Goal: Check status: Check status

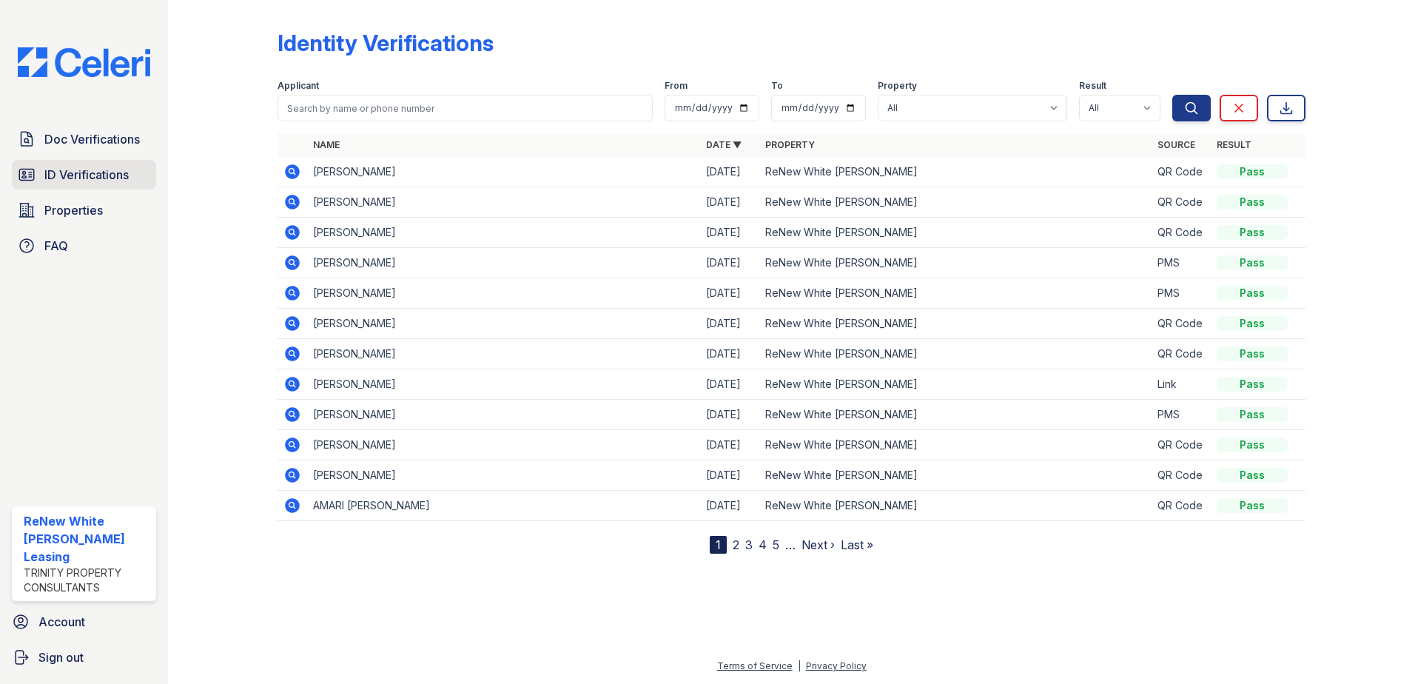
click at [66, 181] on span "ID Verifications" at bounding box center [86, 175] width 84 height 18
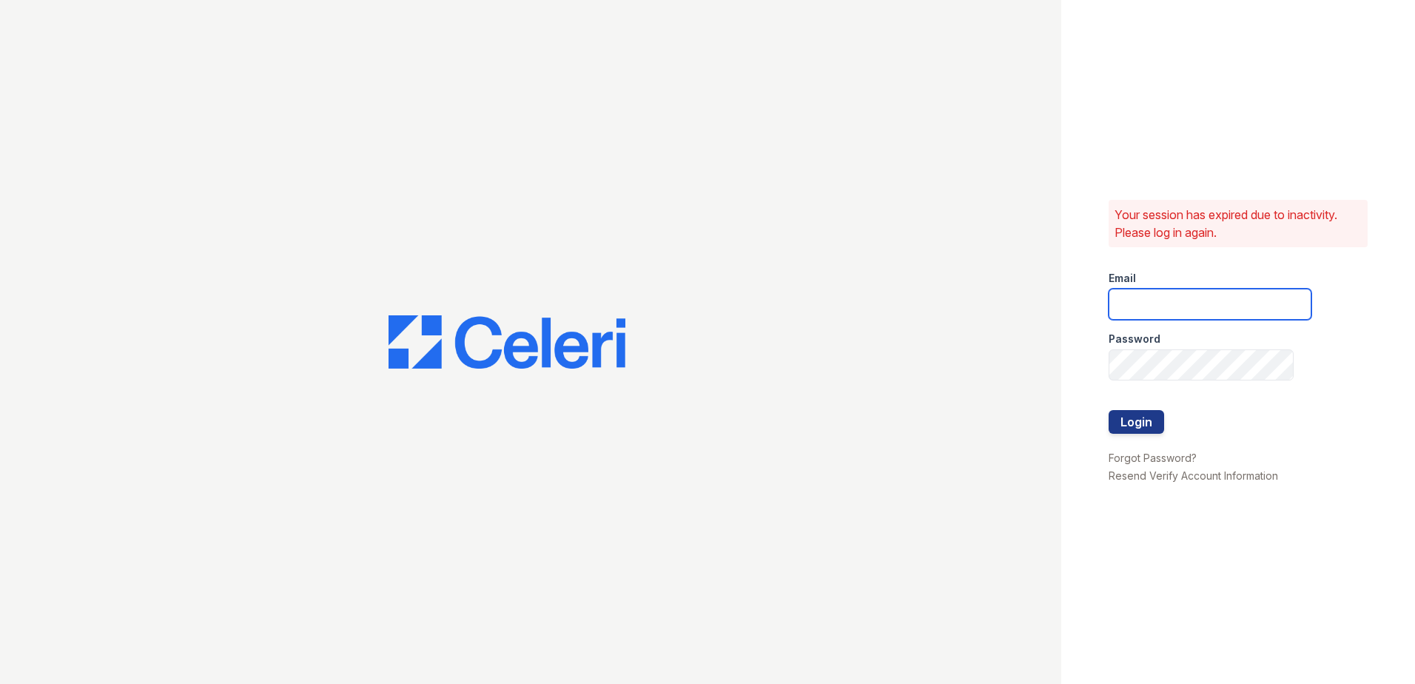
type input "renewwhitemarsh@trinity-pm.com"
click at [1110, 426] on button "Login" at bounding box center [1137, 422] width 56 height 24
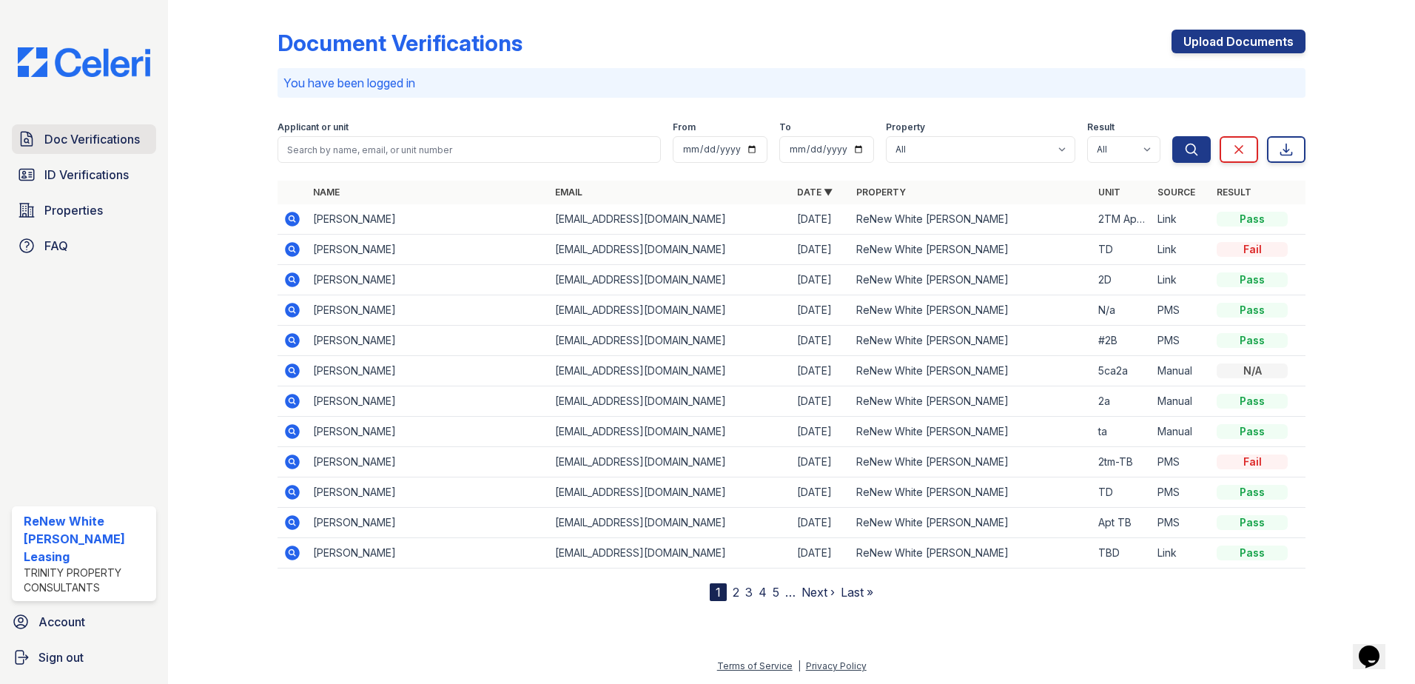
click at [110, 150] on link "Doc Verifications" at bounding box center [84, 139] width 144 height 30
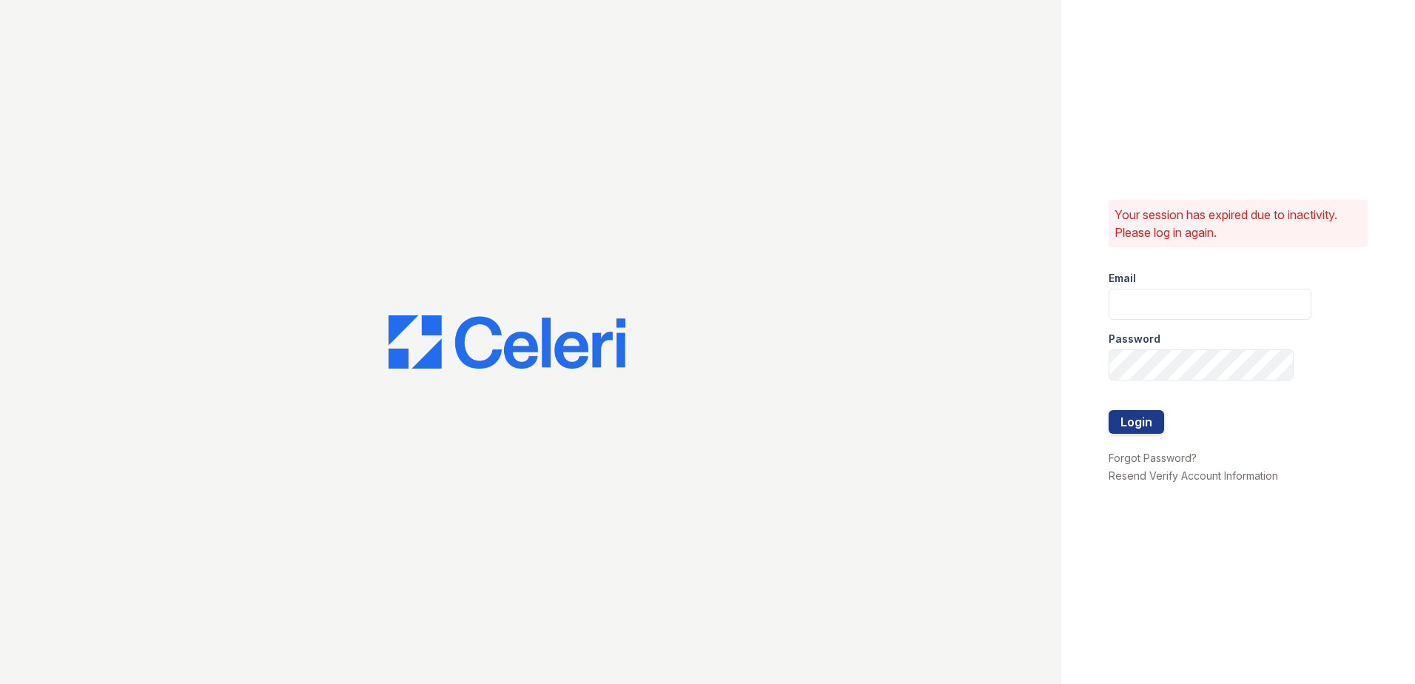
type input "renewwhitemarsh@trinity-pm.com"
click at [1150, 433] on button "Login" at bounding box center [1137, 422] width 56 height 24
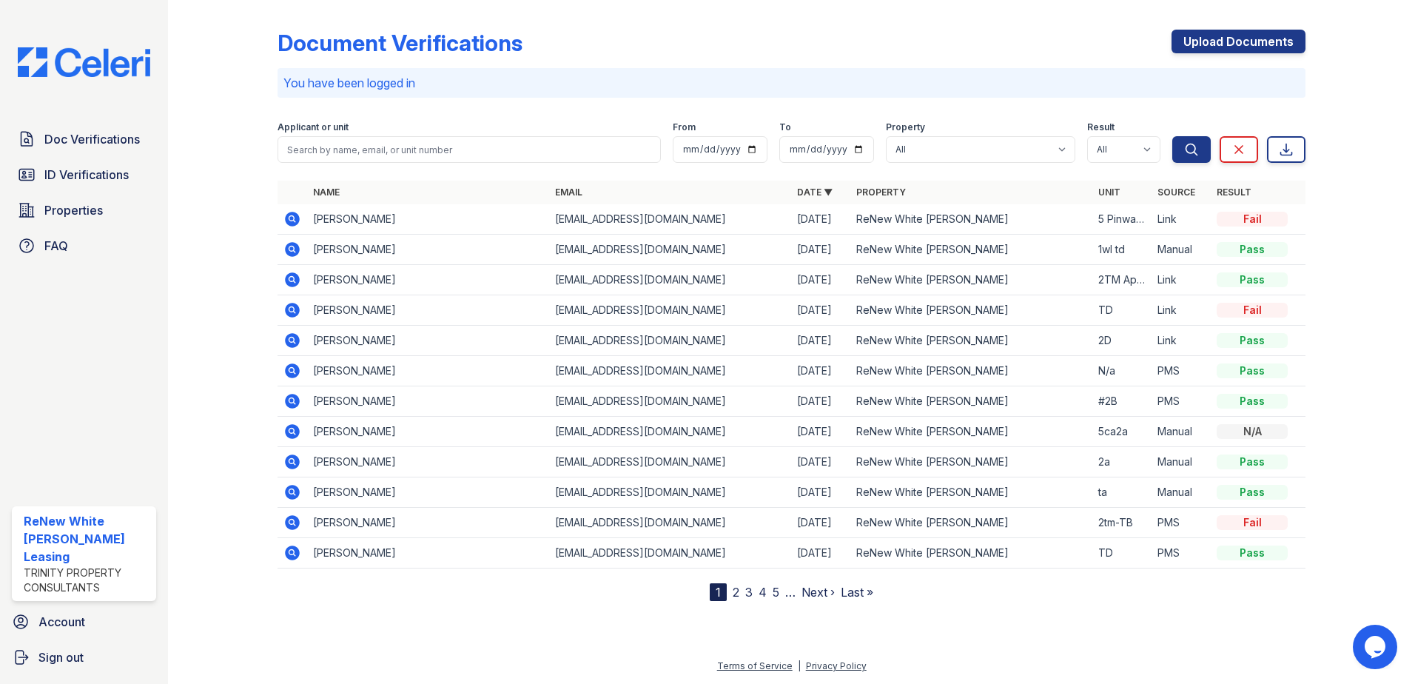
click at [298, 221] on icon at bounding box center [292, 219] width 15 height 15
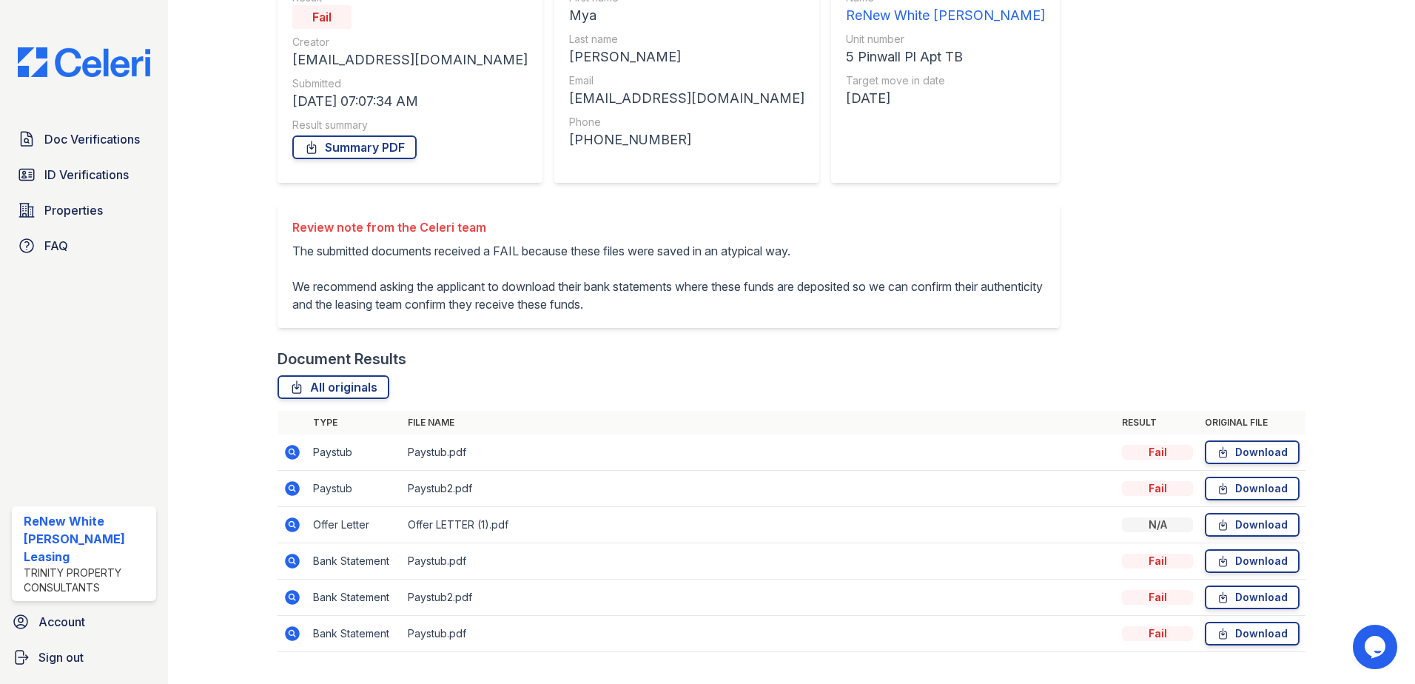
scroll to position [212, 0]
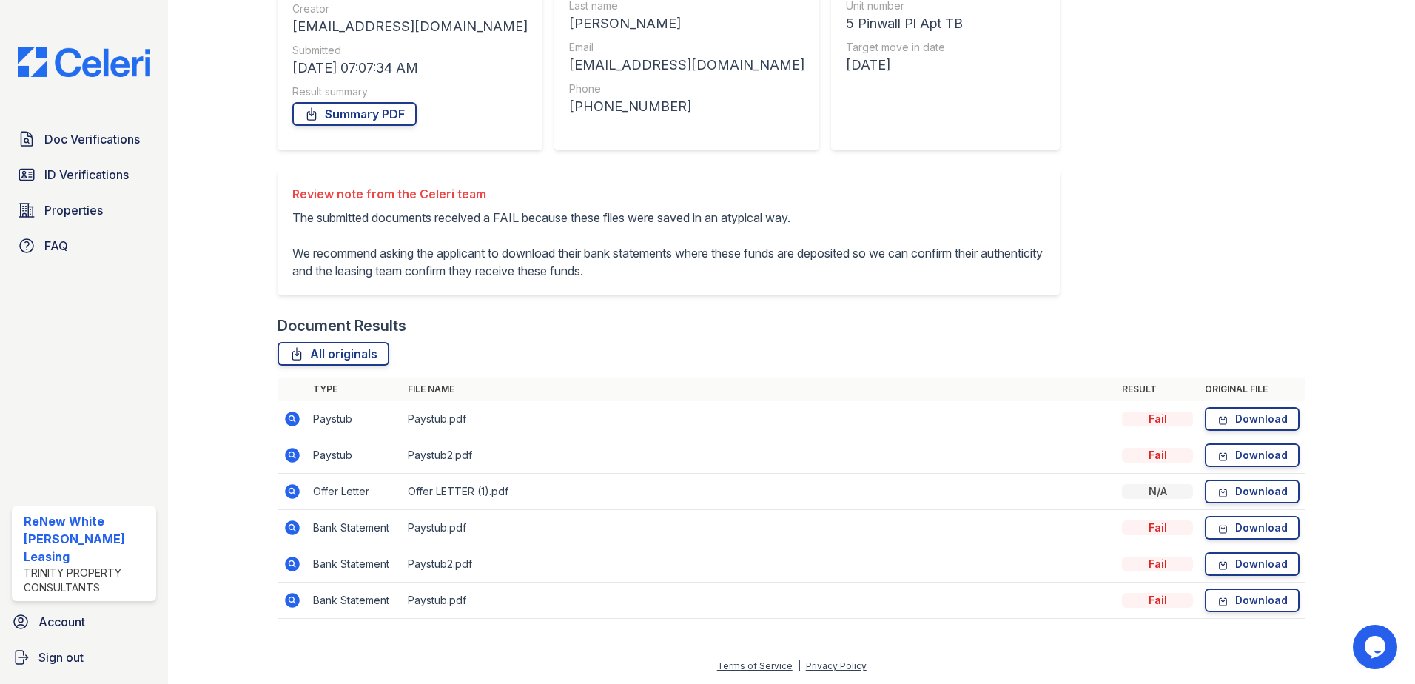
click at [290, 419] on icon at bounding box center [291, 418] width 4 height 4
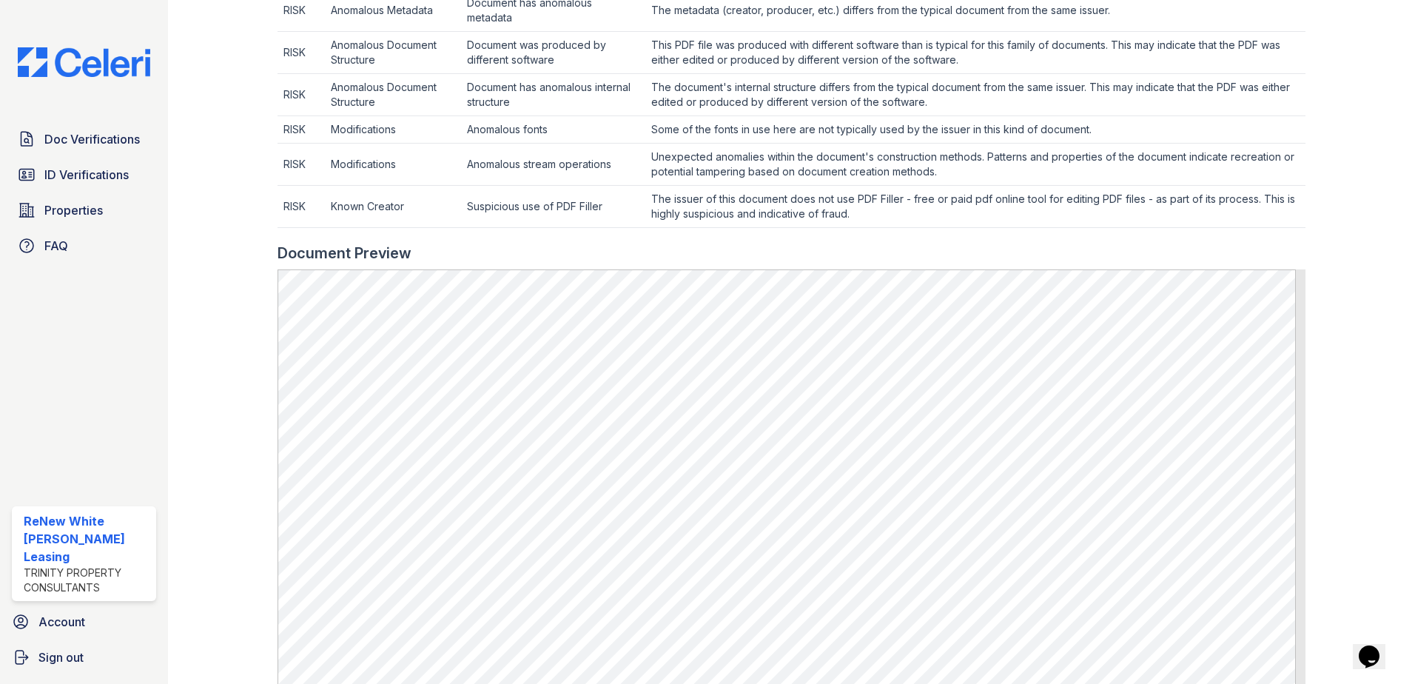
scroll to position [666, 0]
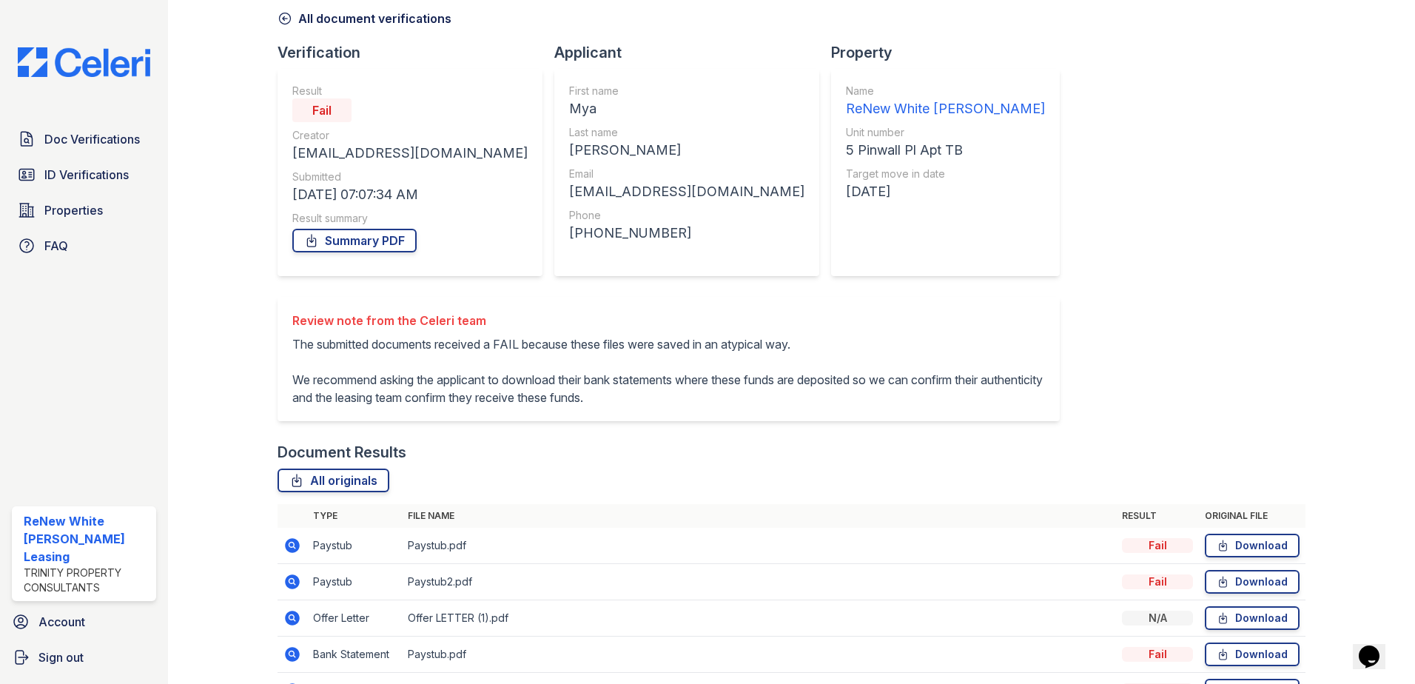
scroll to position [212, 0]
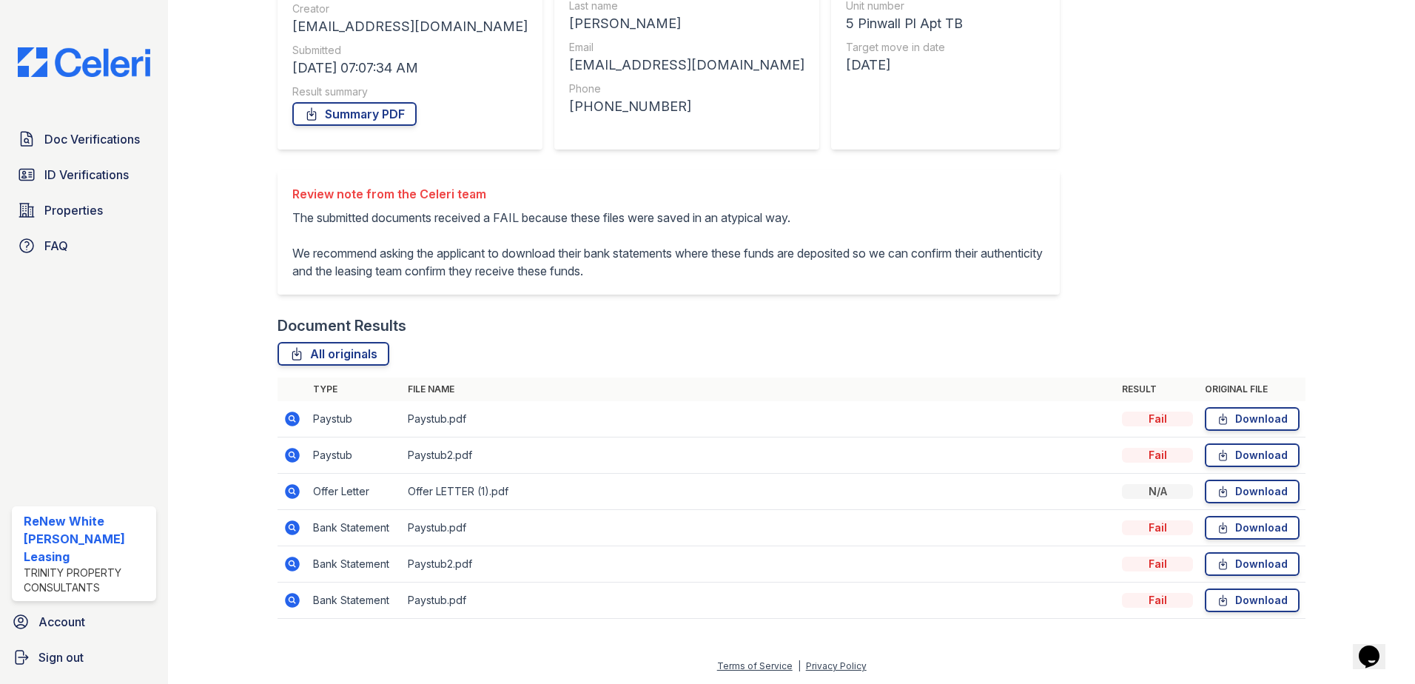
click at [289, 496] on icon at bounding box center [292, 491] width 15 height 15
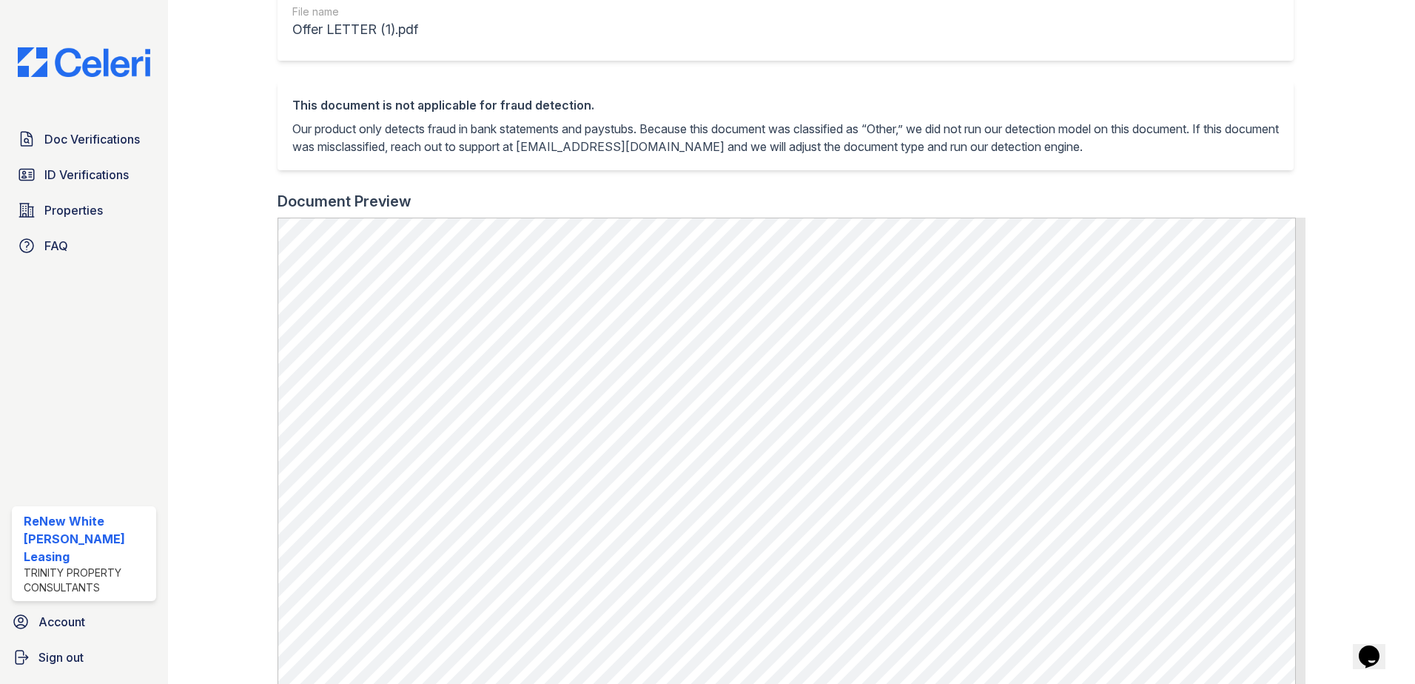
scroll to position [296, 0]
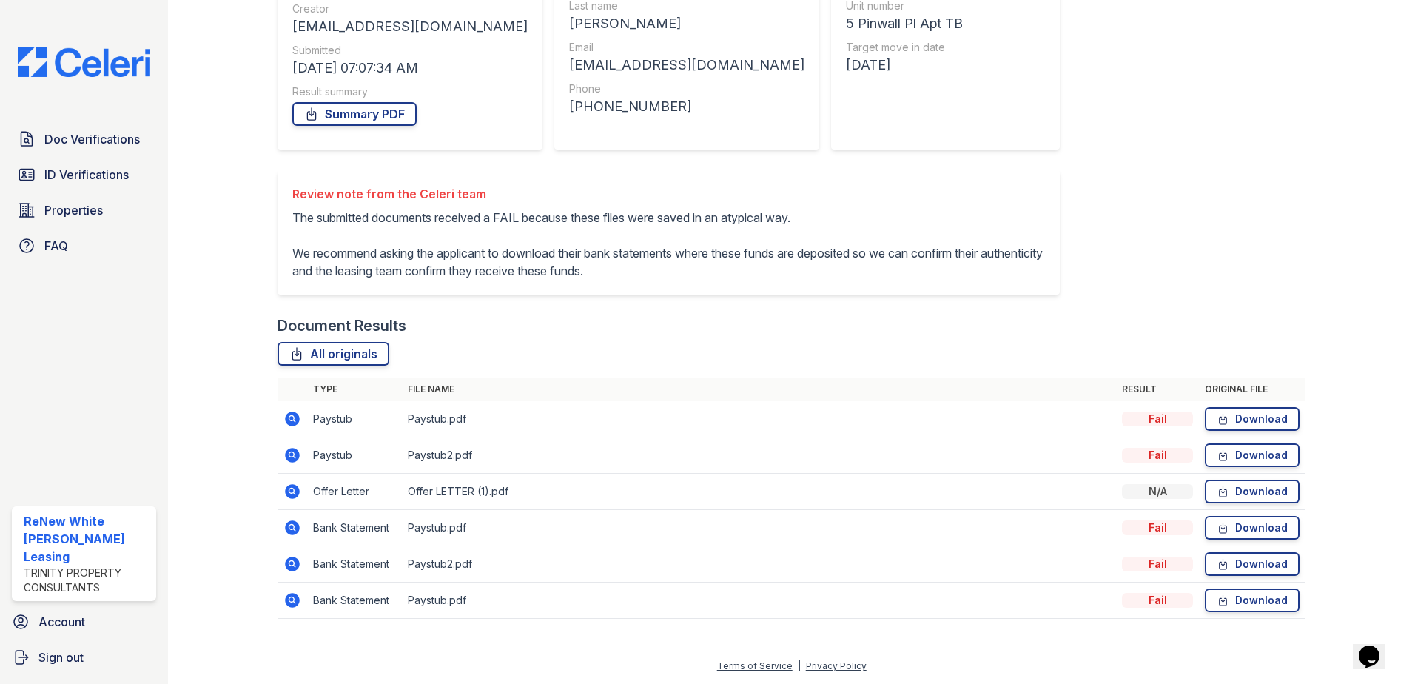
scroll to position [212, 0]
click at [287, 526] on icon at bounding box center [292, 527] width 15 height 15
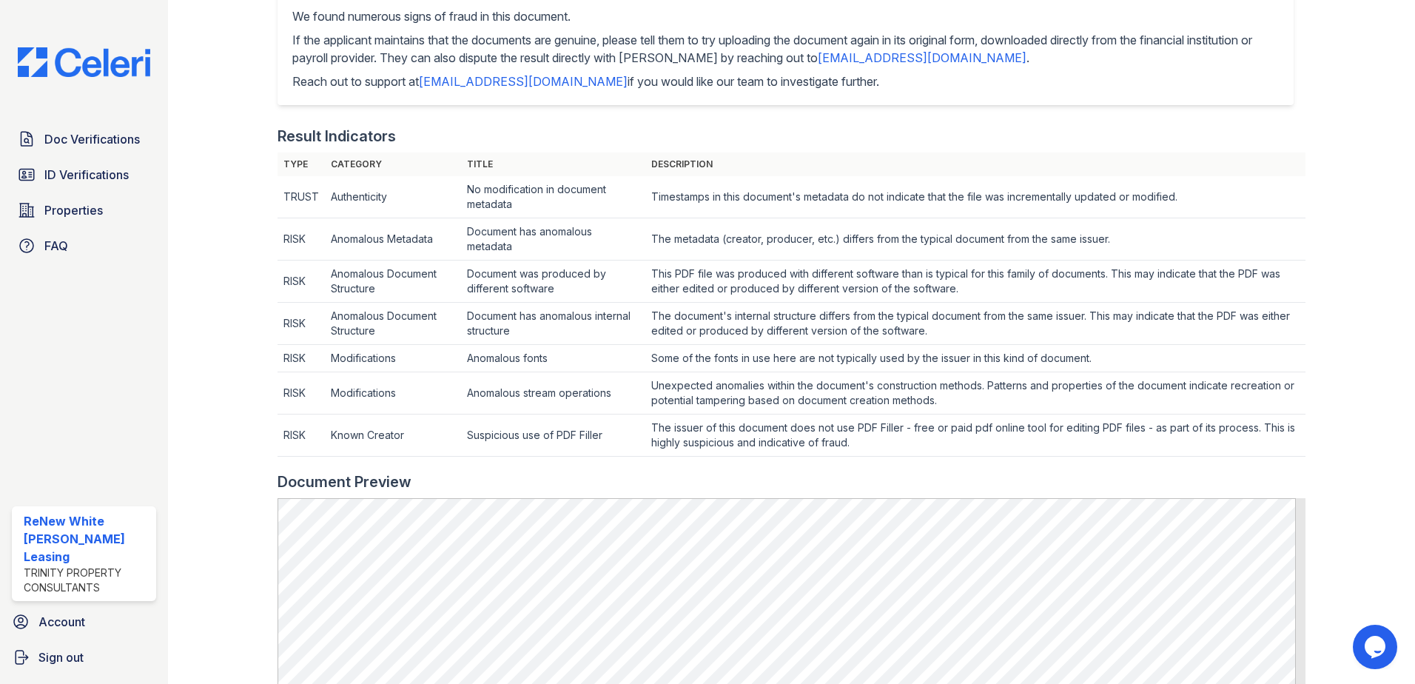
scroll to position [518, 0]
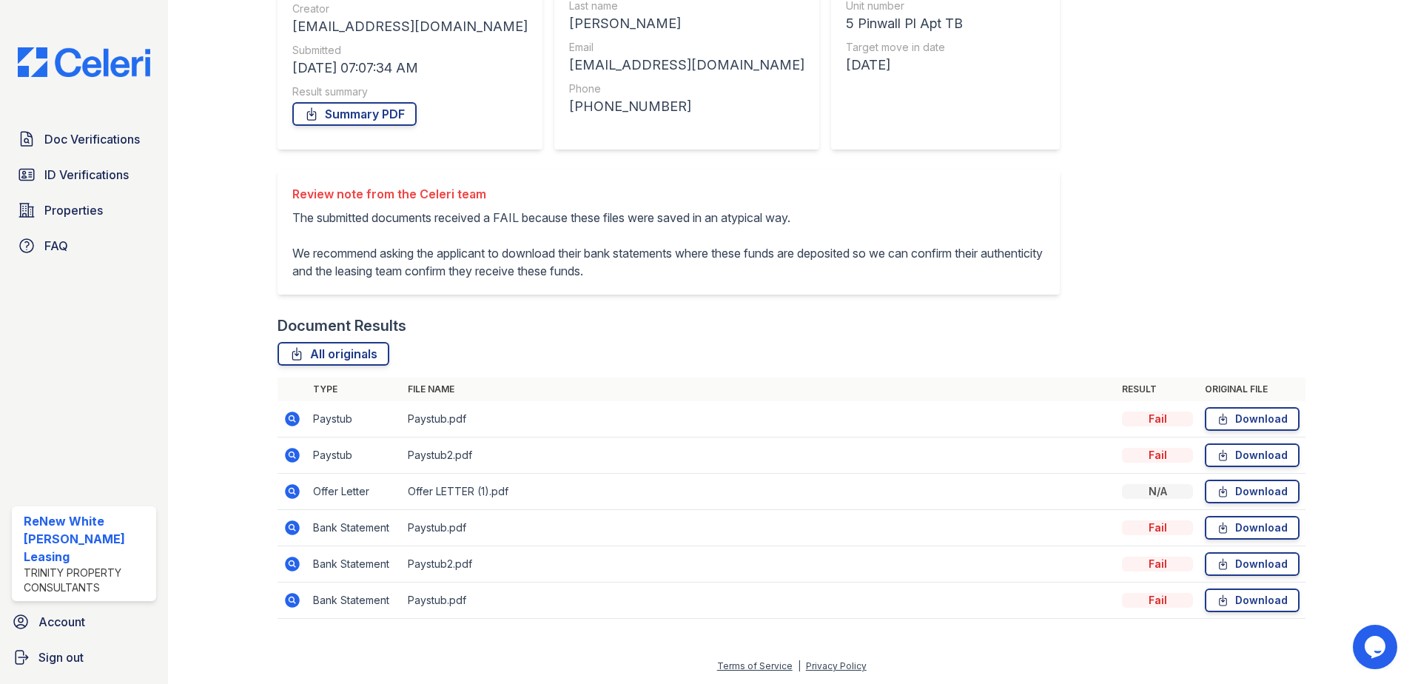
scroll to position [212, 0]
click at [293, 422] on icon at bounding box center [292, 419] width 15 height 15
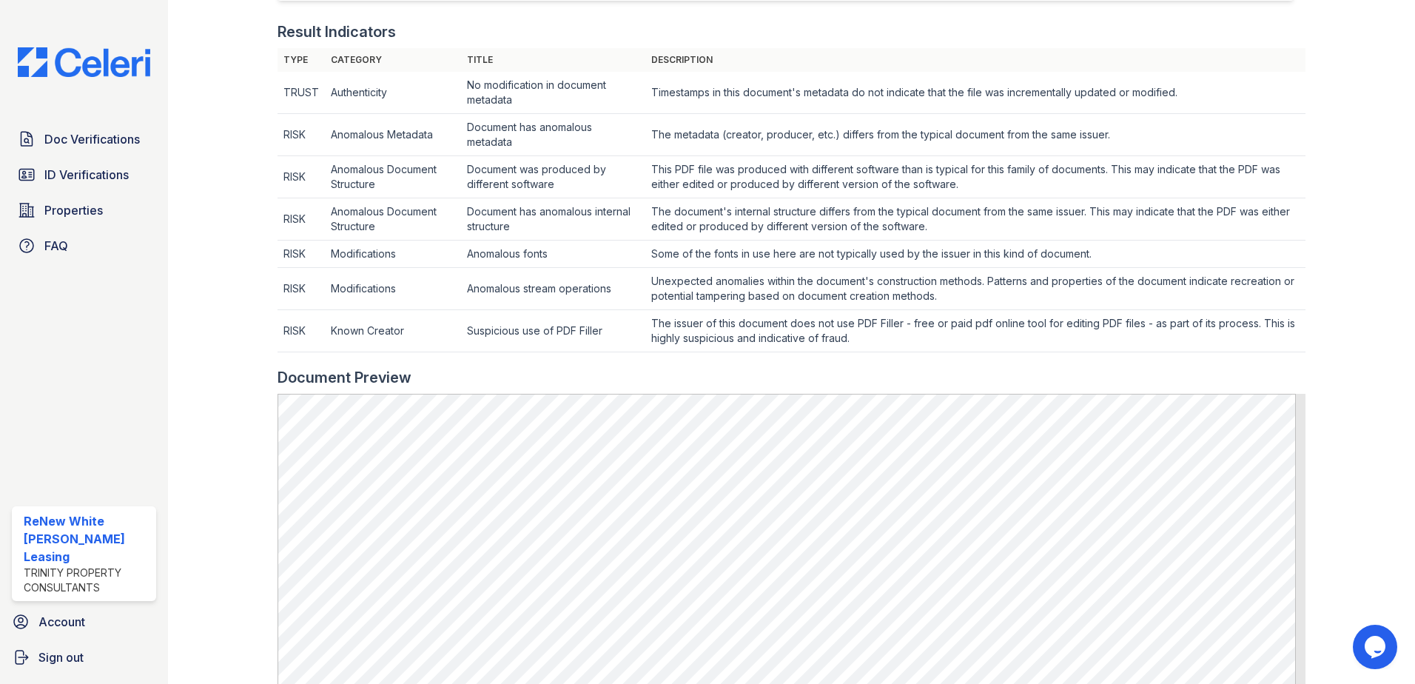
scroll to position [411, 0]
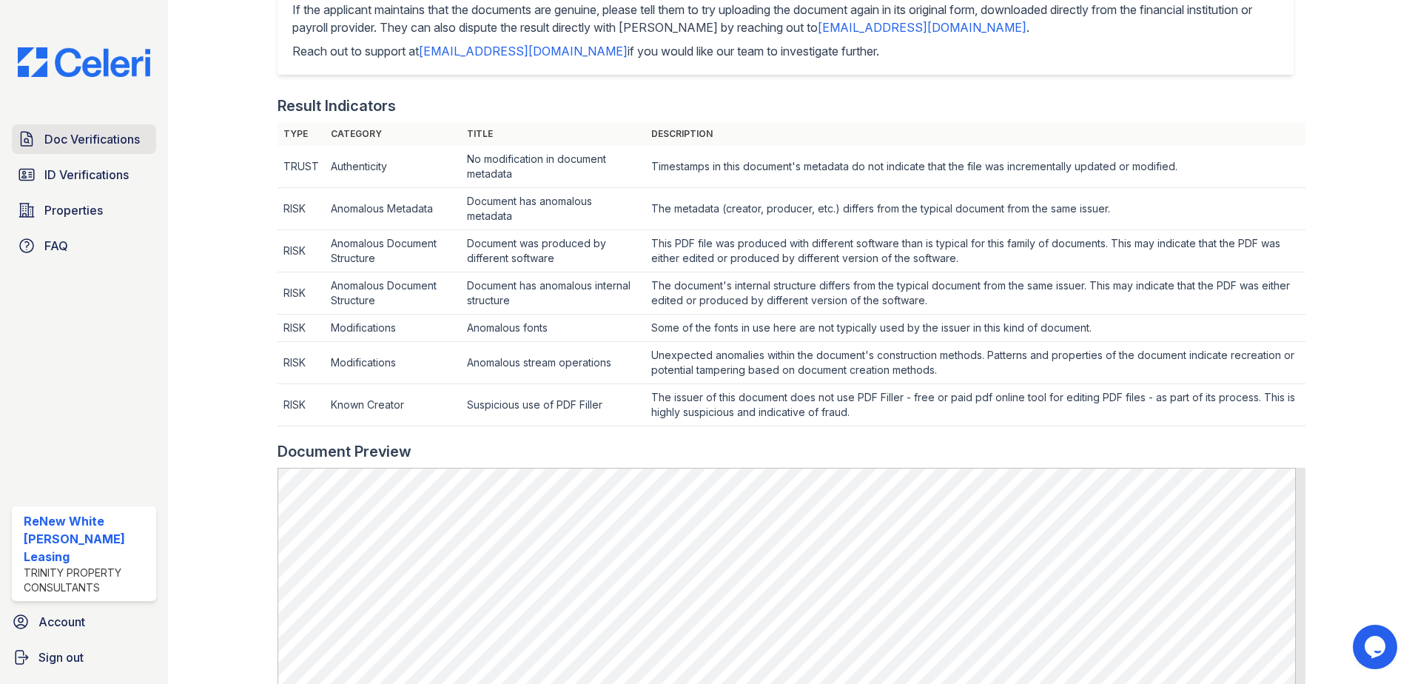
click at [111, 136] on span "Doc Verifications" at bounding box center [91, 139] width 95 height 18
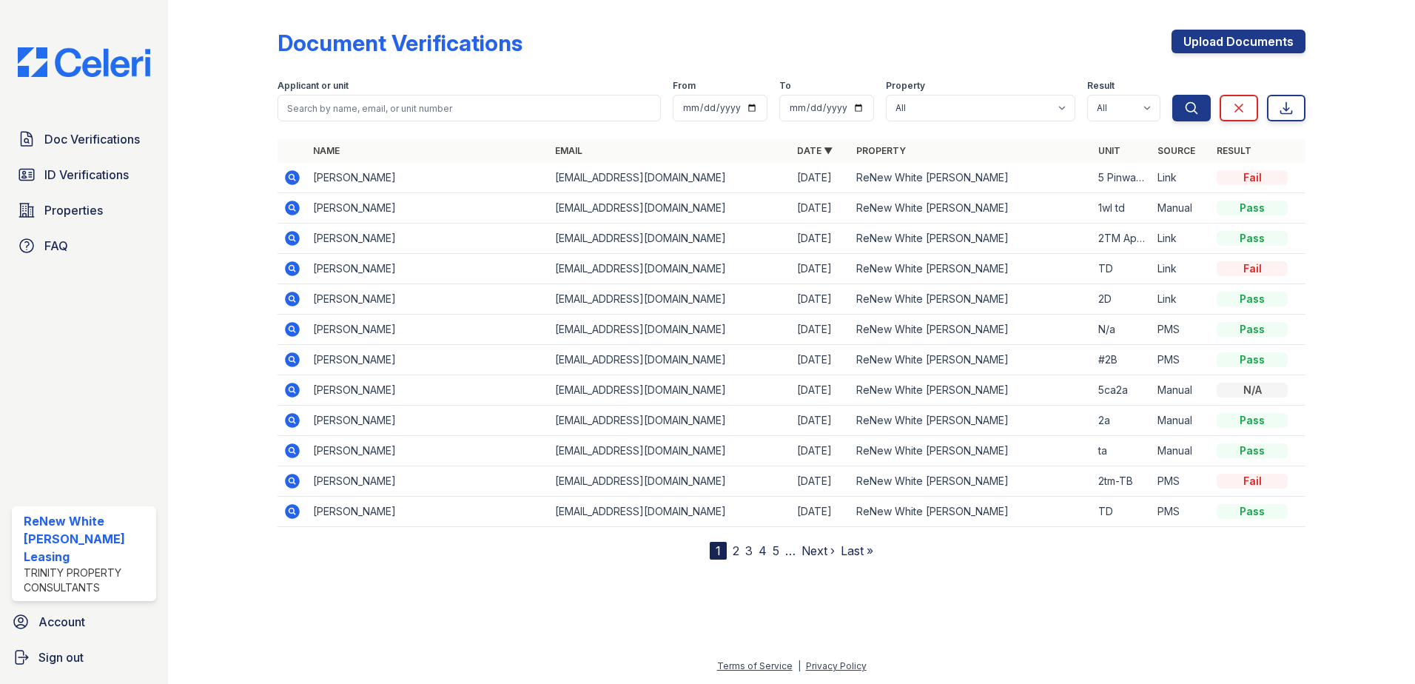
click at [289, 171] on icon at bounding box center [293, 178] width 18 height 18
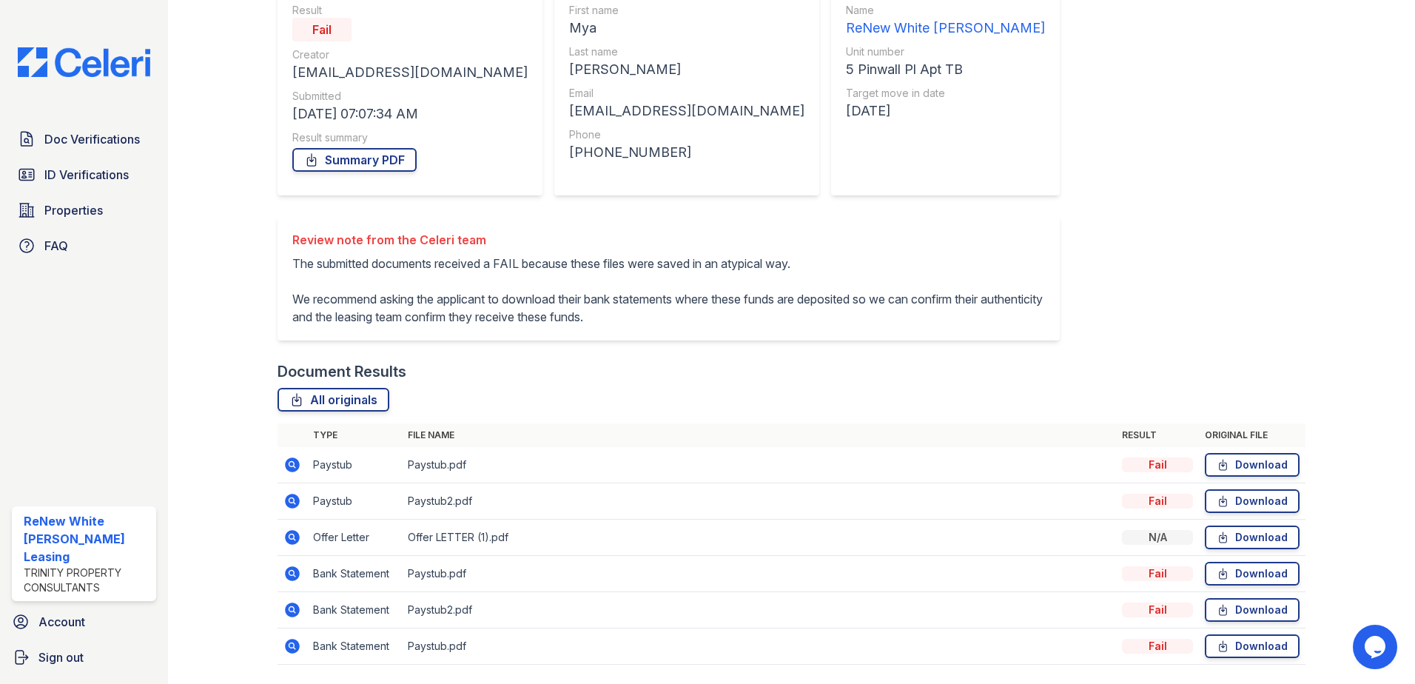
scroll to position [212, 0]
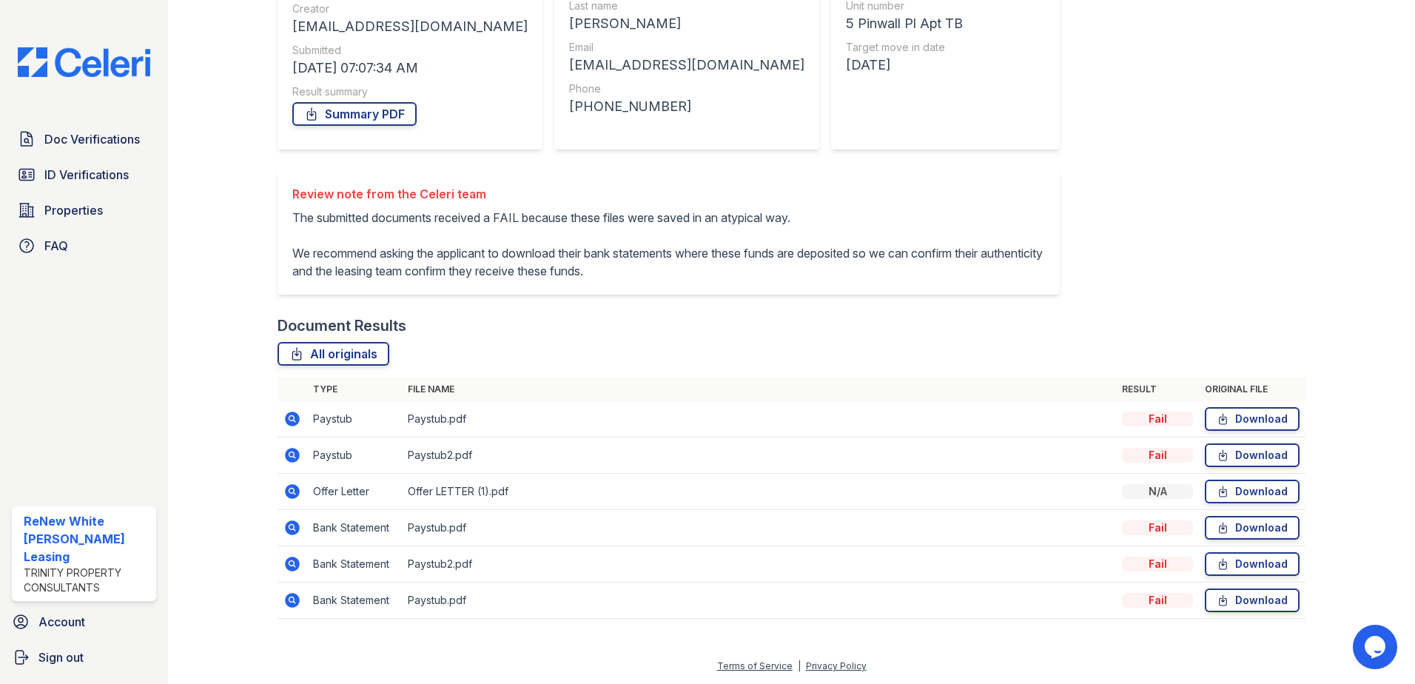
click at [295, 420] on icon at bounding box center [292, 419] width 15 height 15
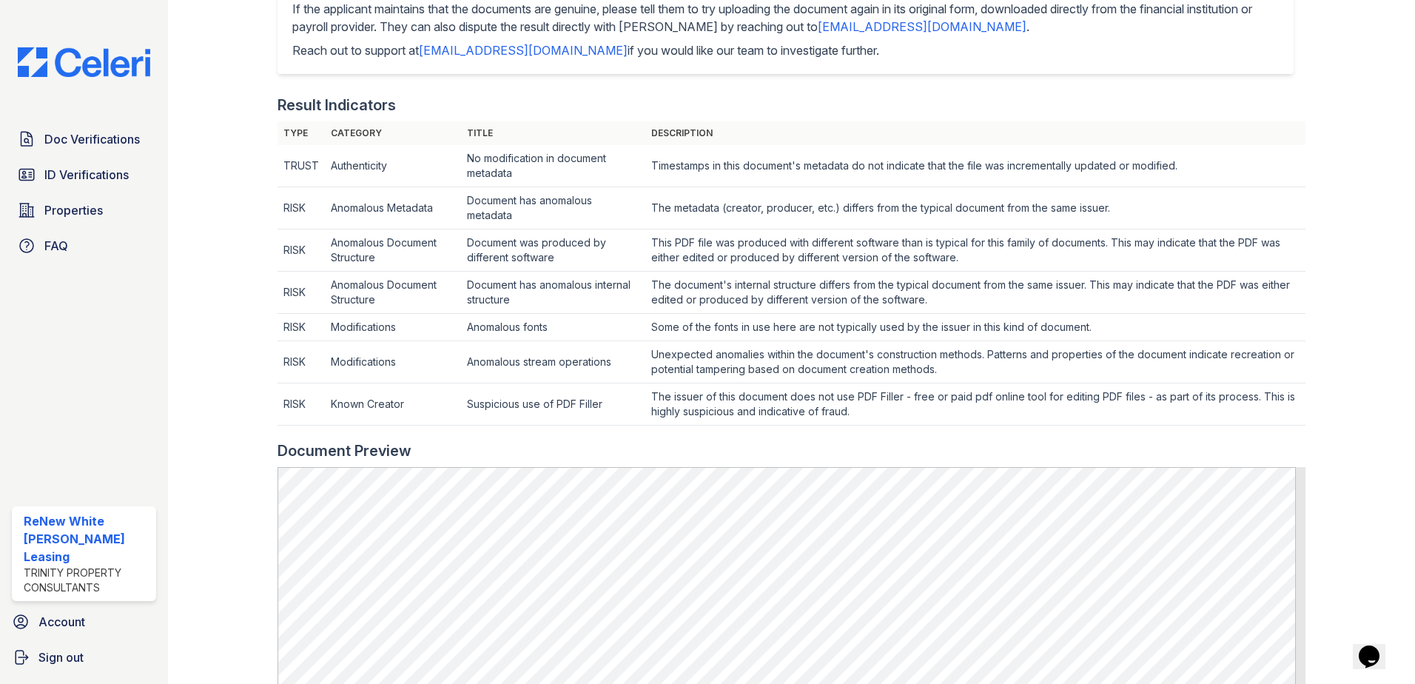
scroll to position [411, 0]
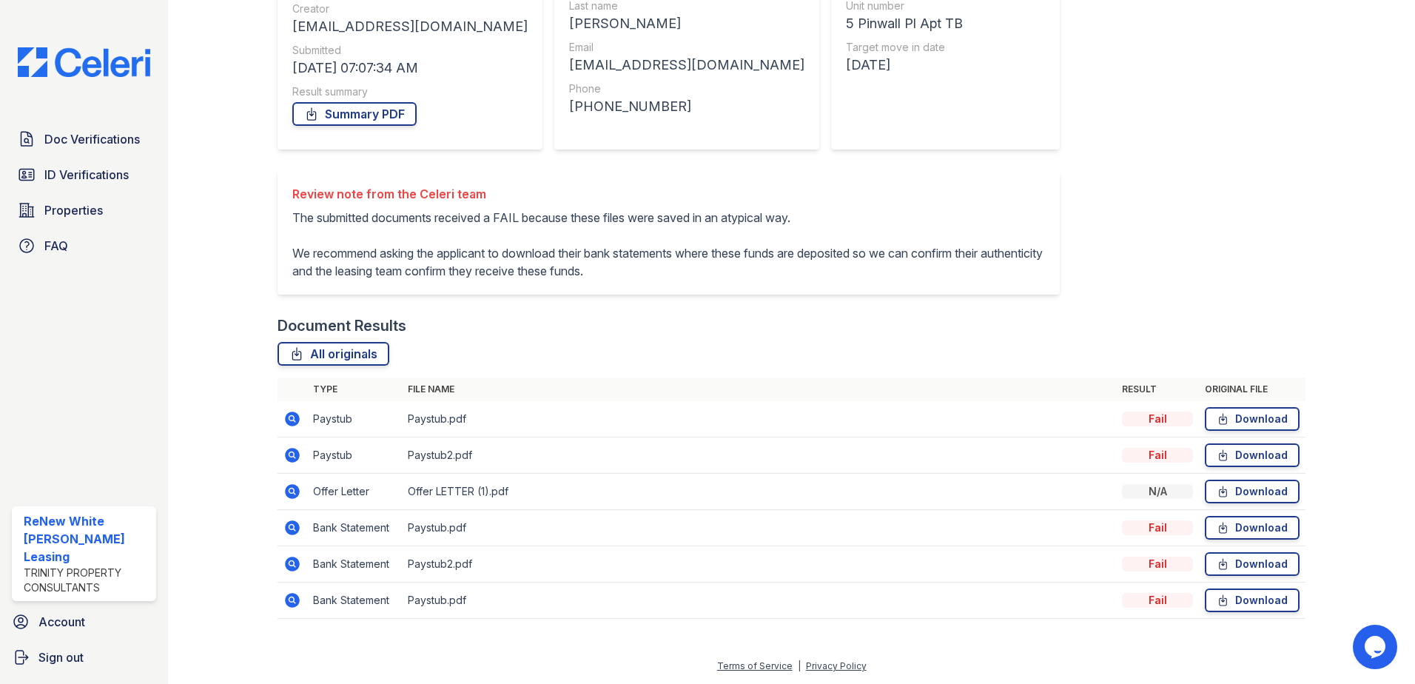
scroll to position [212, 0]
click at [294, 489] on icon at bounding box center [292, 491] width 15 height 15
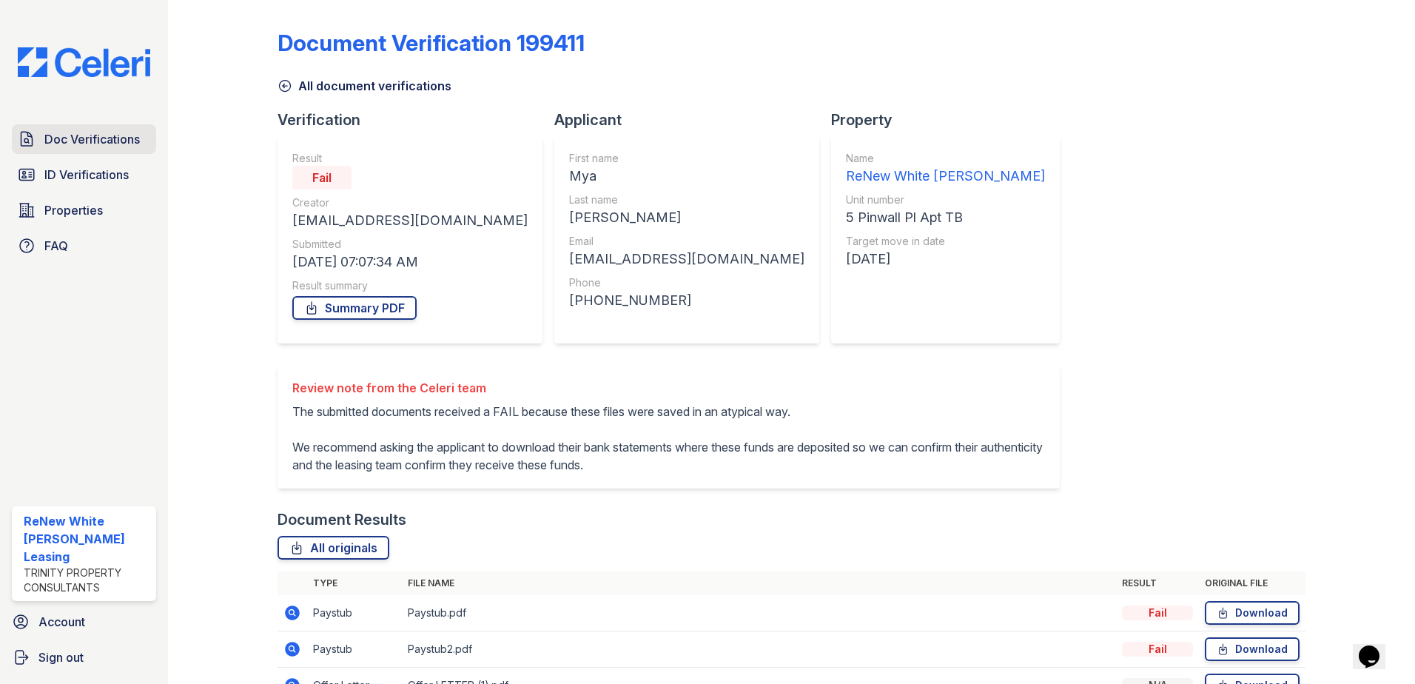
click at [87, 145] on span "Doc Verifications" at bounding box center [91, 139] width 95 height 18
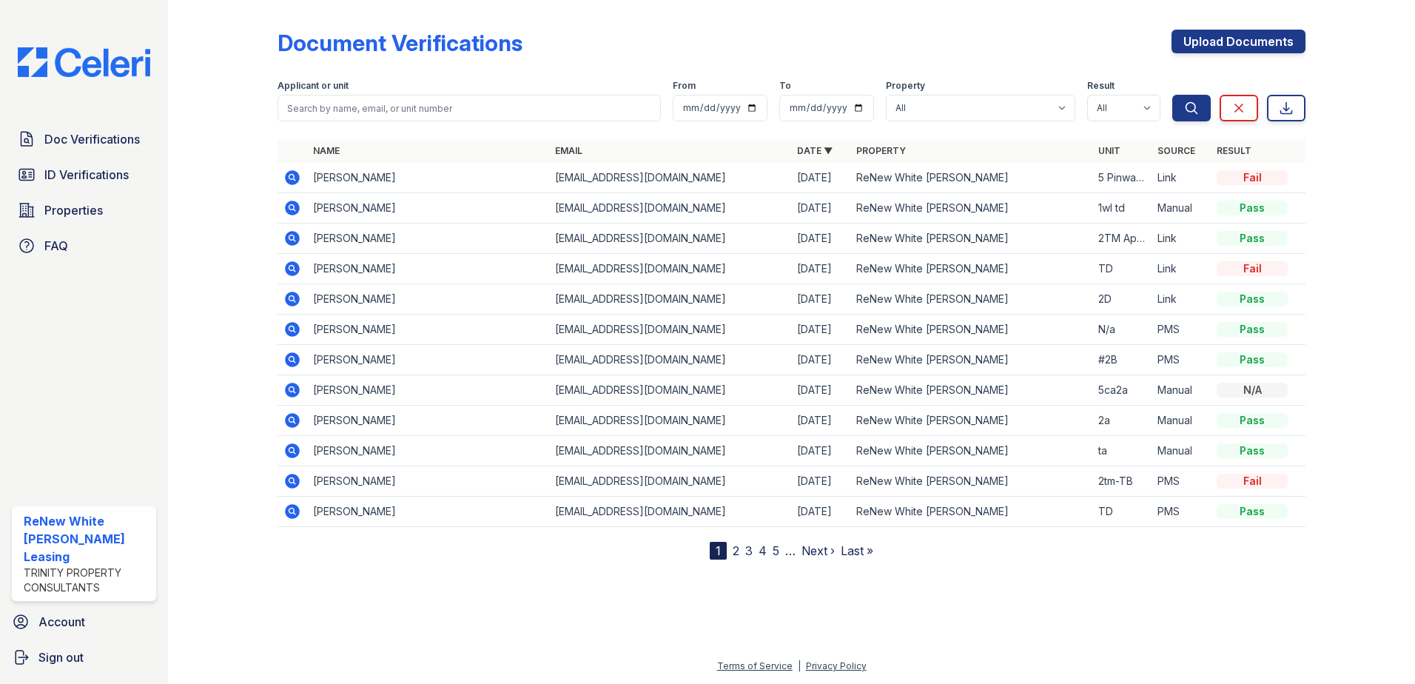
click at [294, 174] on icon at bounding box center [292, 177] width 15 height 15
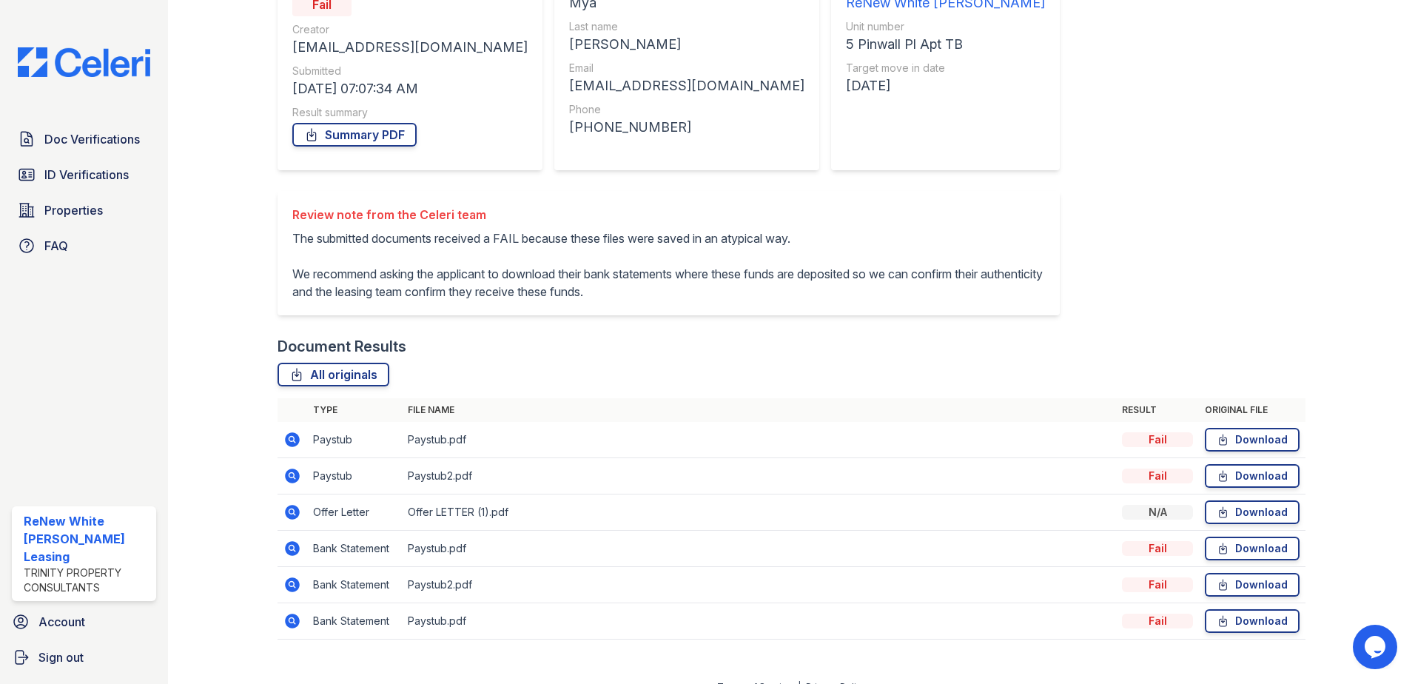
scroll to position [212, 0]
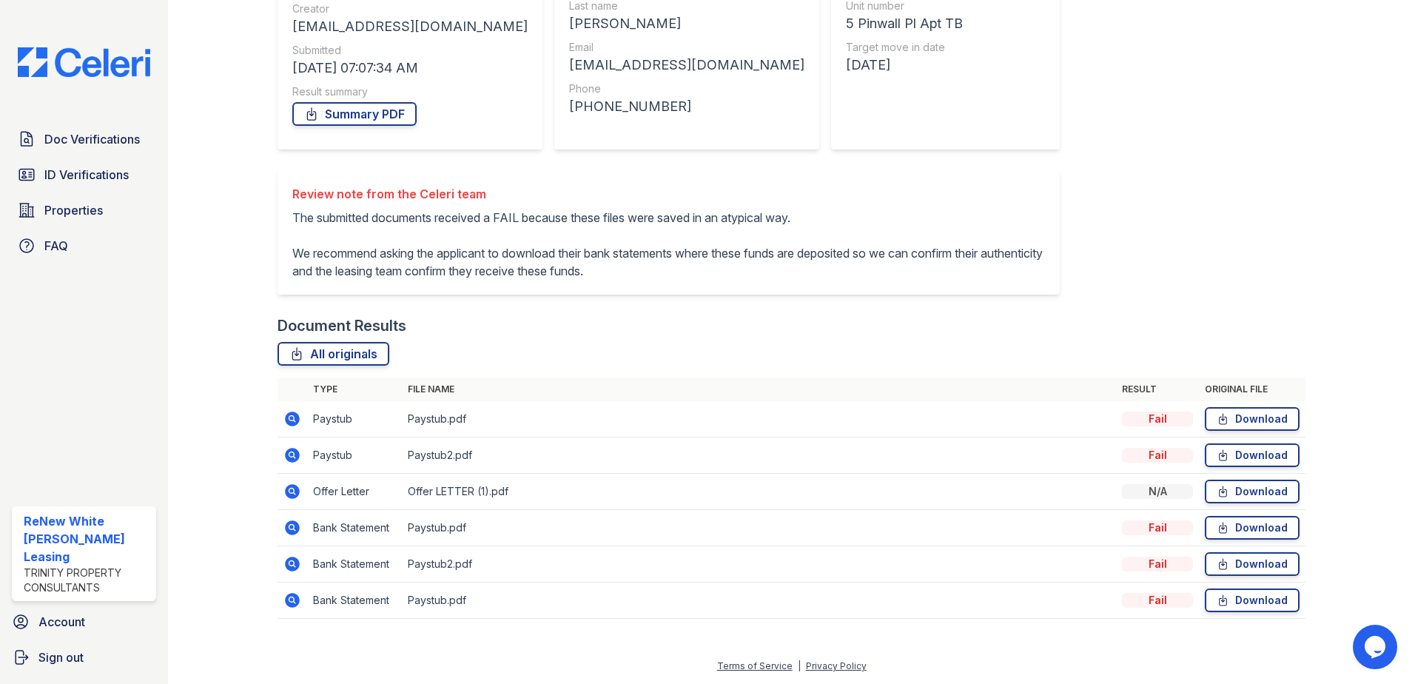
click at [297, 492] on icon at bounding box center [292, 491] width 15 height 15
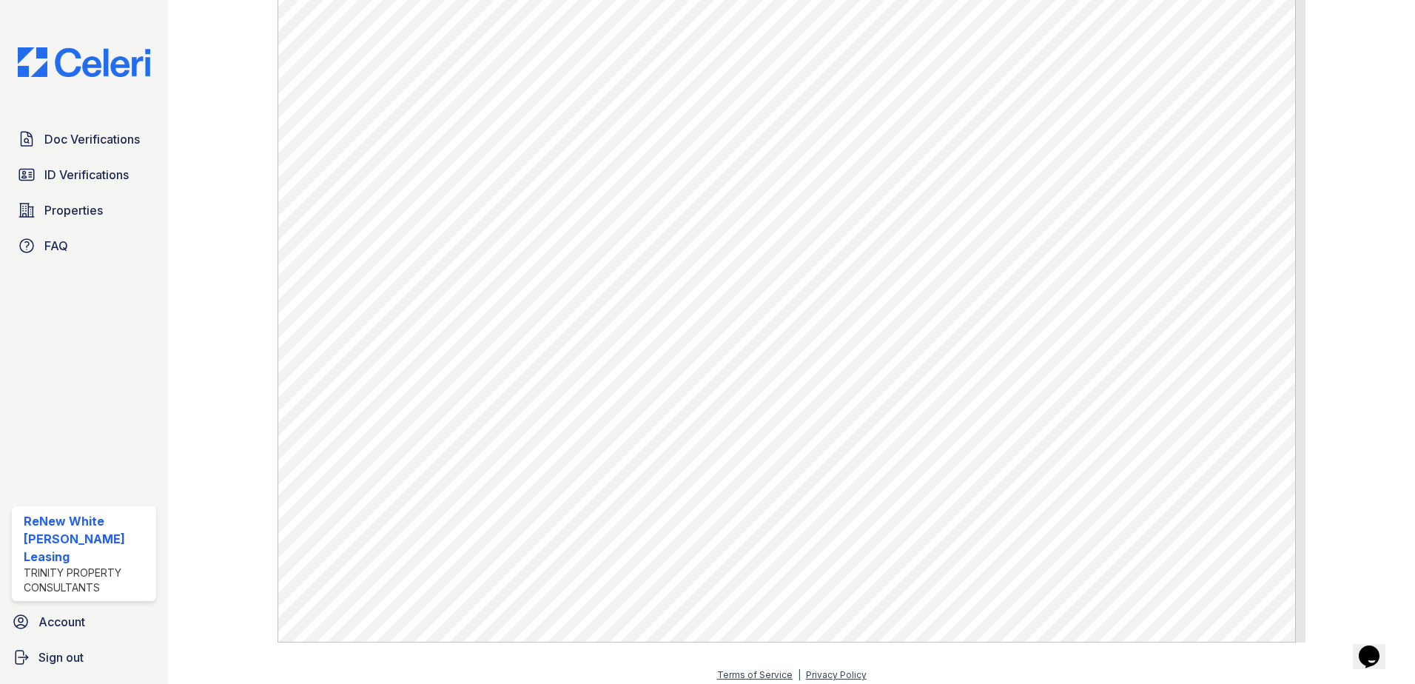
scroll to position [536, 0]
